Goal: Find specific page/section

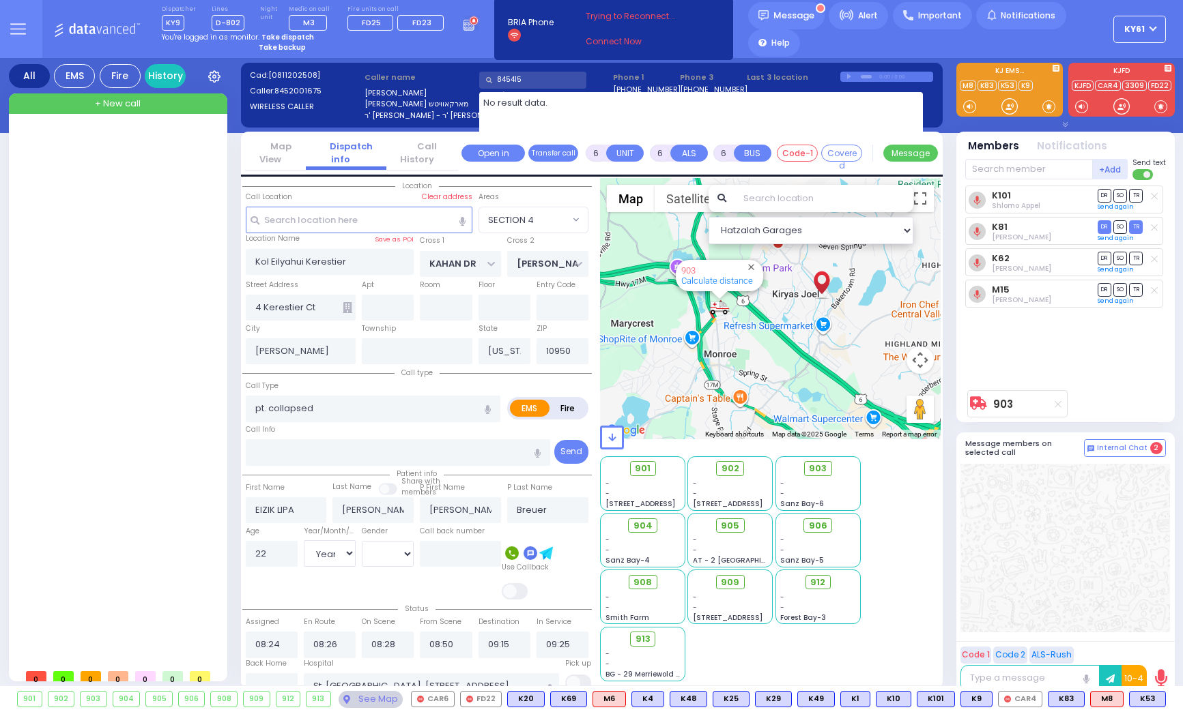
select select "SECTION 4"
select select "Year"
select select "[DEMOGRAPHIC_DATA]"
click at [519, 81] on input "845415" at bounding box center [532, 80] width 107 height 17
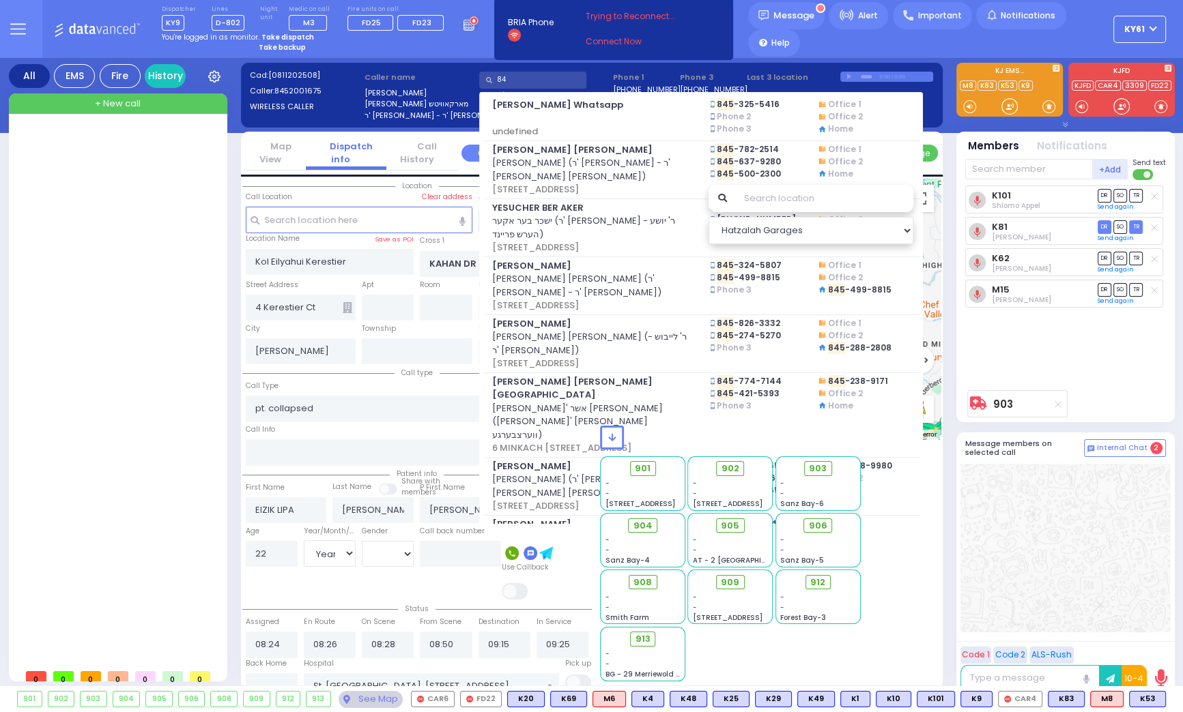
type input "8"
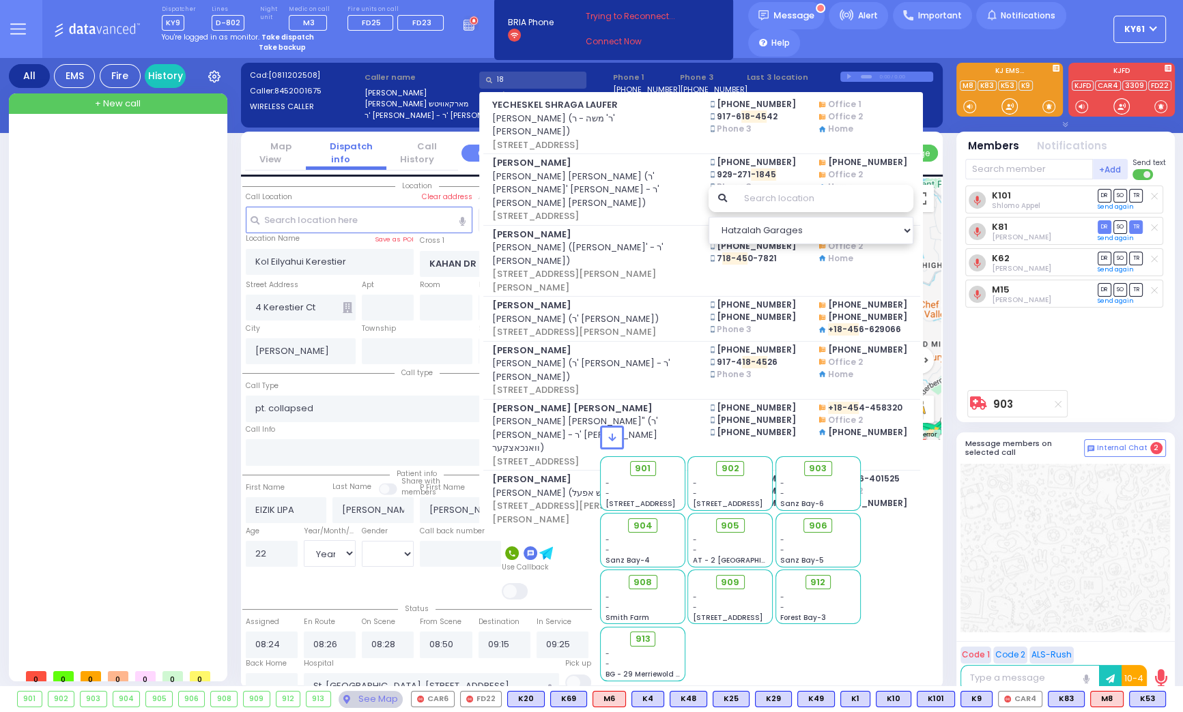
type input "1"
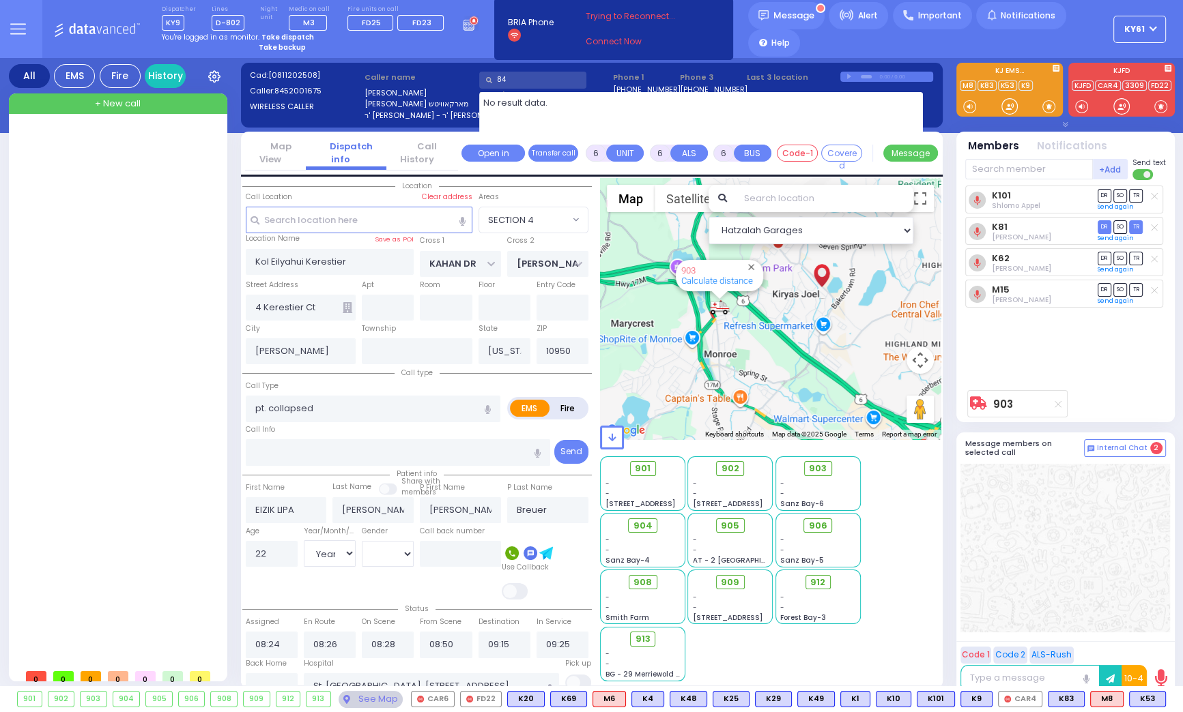
type input "8"
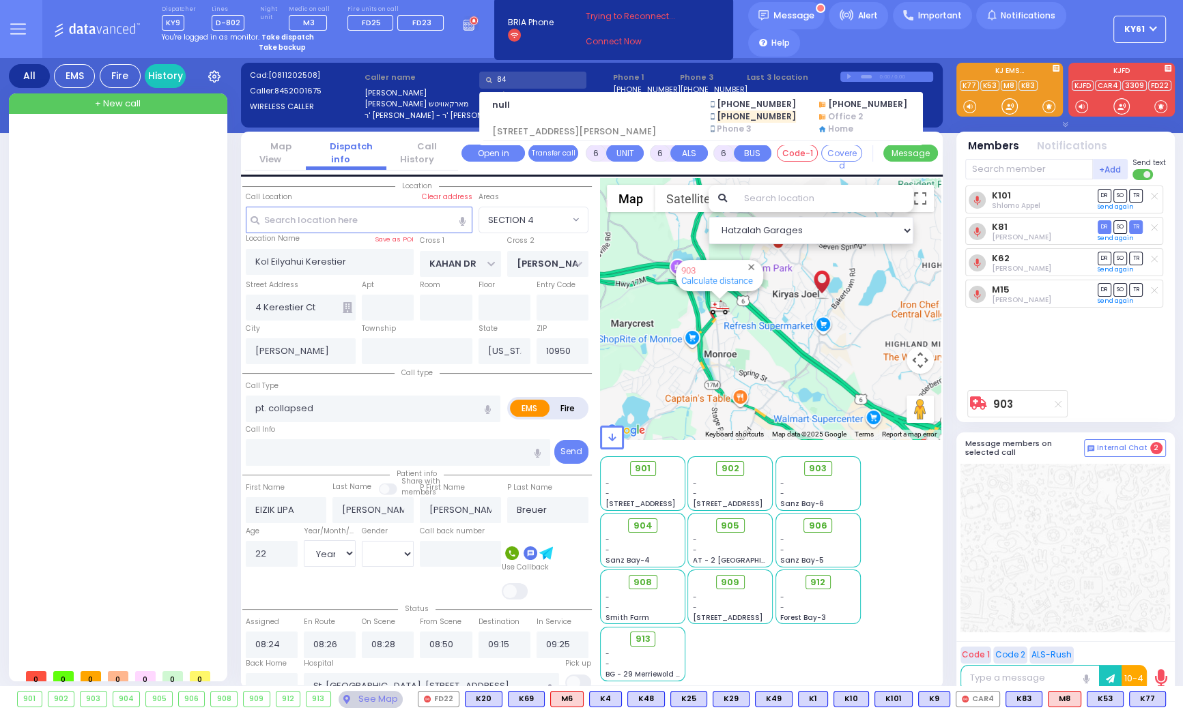
type input "8"
